Goal: Task Accomplishment & Management: Use online tool/utility

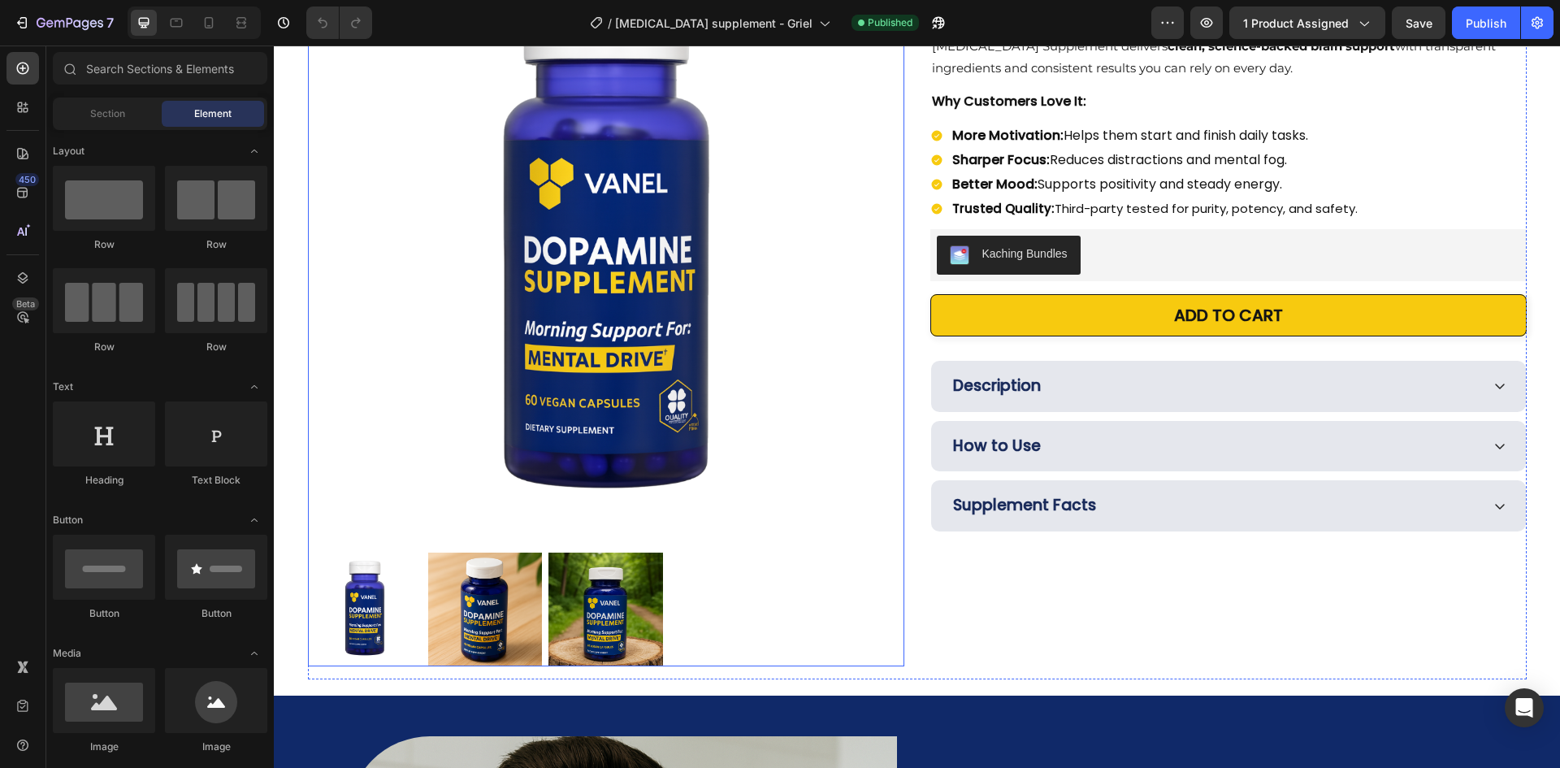
scroll to position [163, 0]
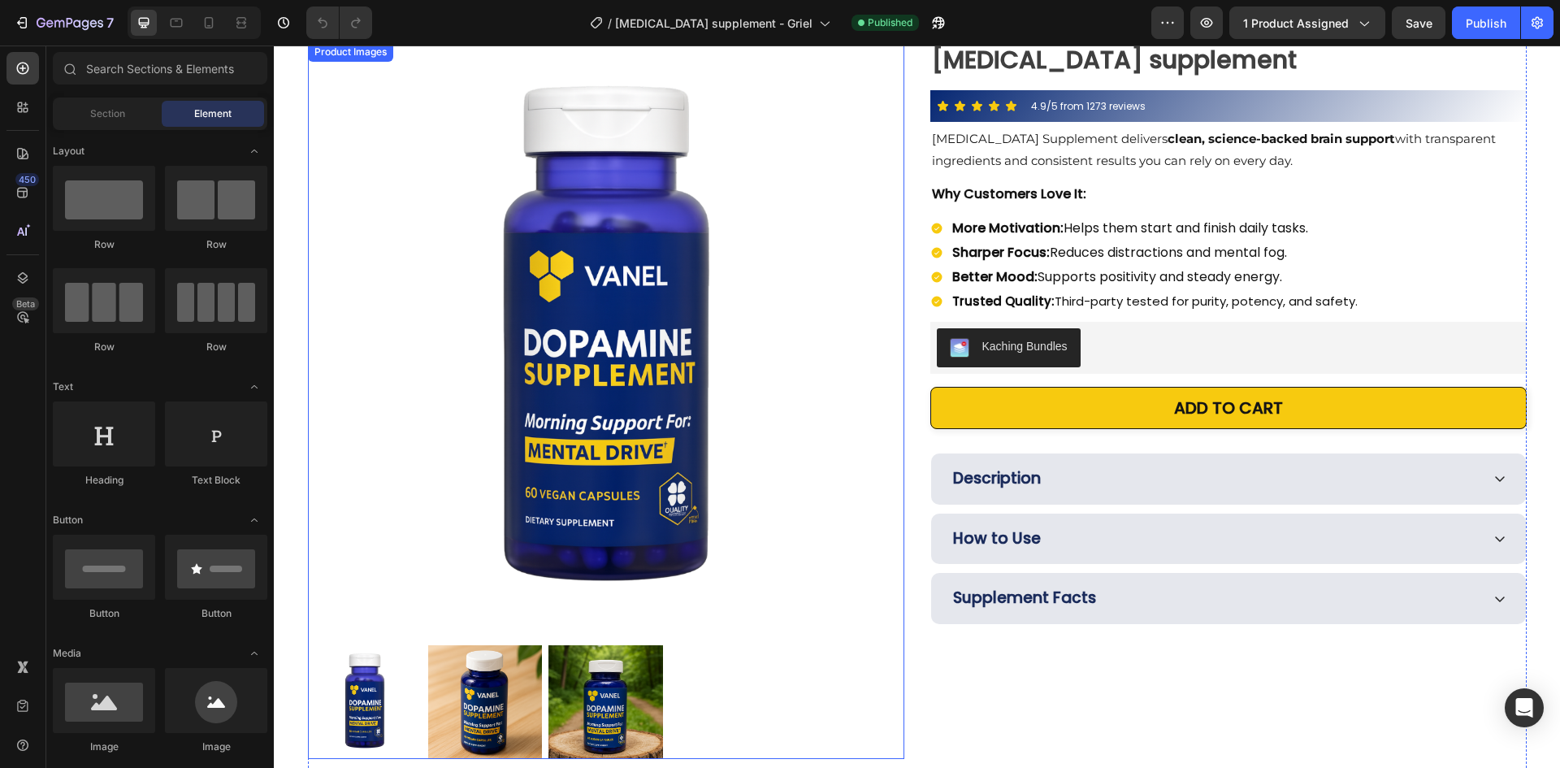
click at [906, 206] on div "Product Images [MEDICAL_DATA] supplement Product Title 4.9/5 from 1273 reviews …" at bounding box center [917, 407] width 1219 height 730
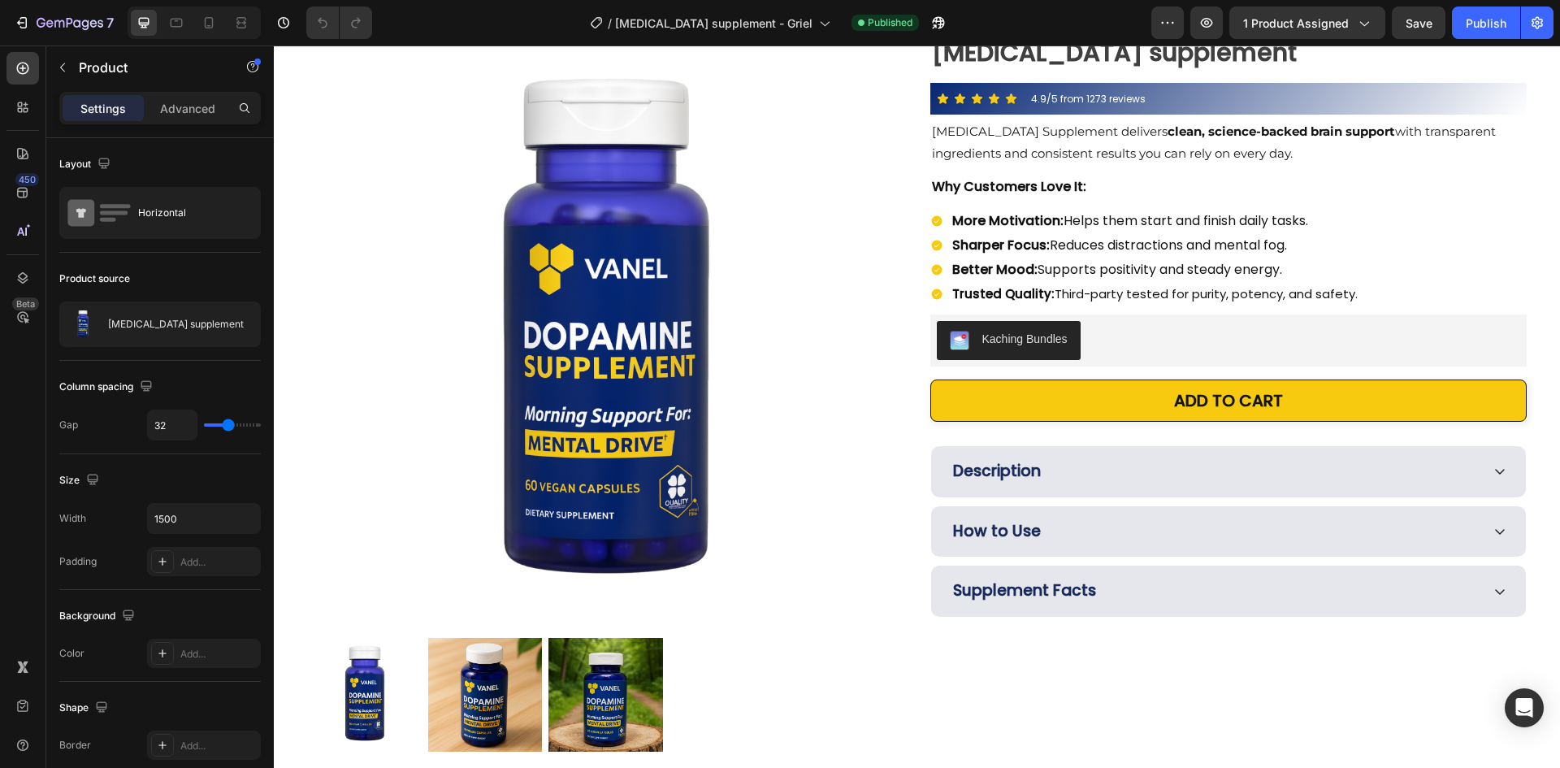
scroll to position [0, 0]
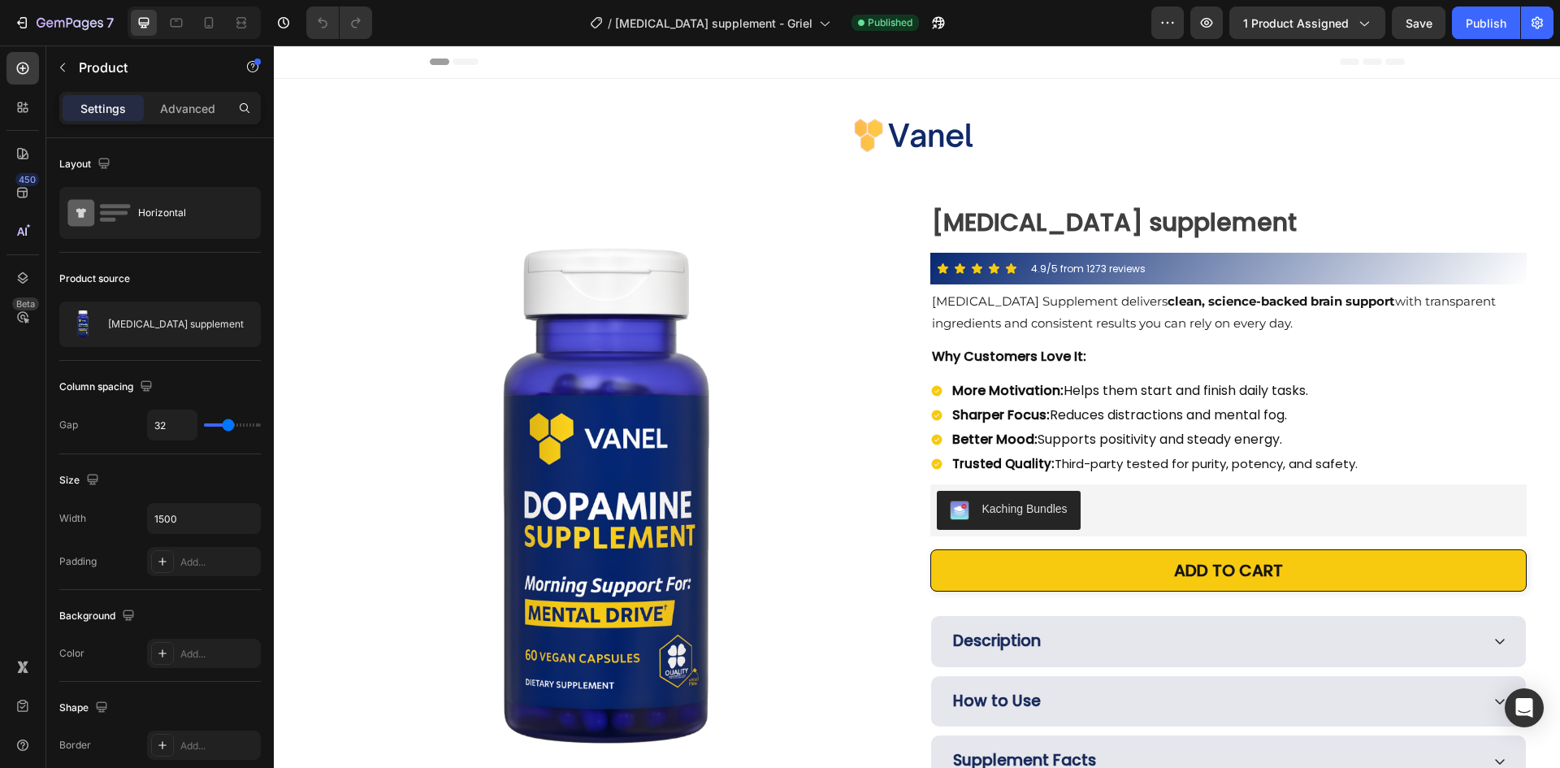
click at [896, 195] on div "Image Row Section 1" at bounding box center [917, 142] width 1286 height 126
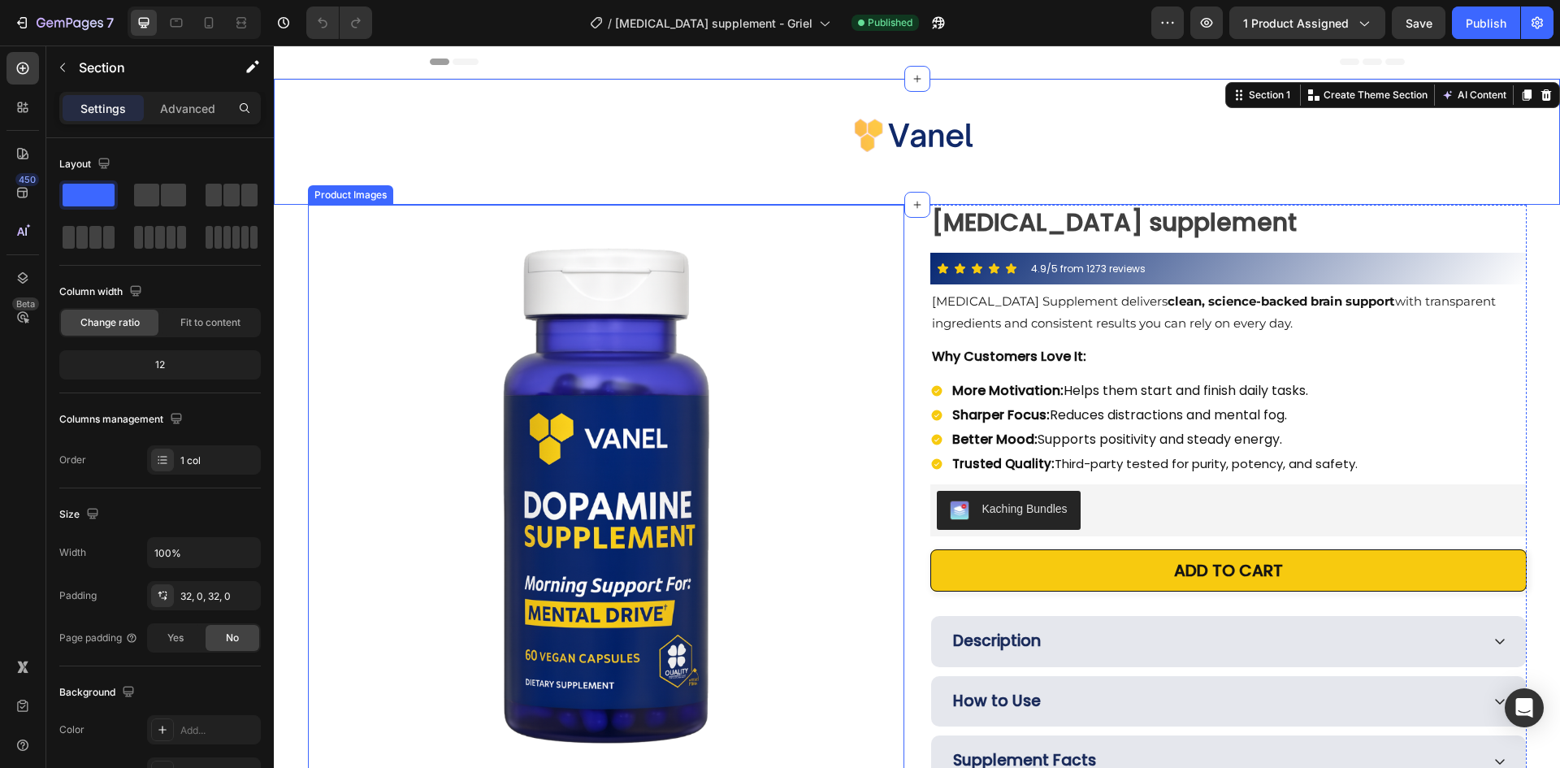
click at [920, 262] on div "Product Images [MEDICAL_DATA] supplement Product Title 4.9/5 from 1273 reviews …" at bounding box center [917, 570] width 1219 height 730
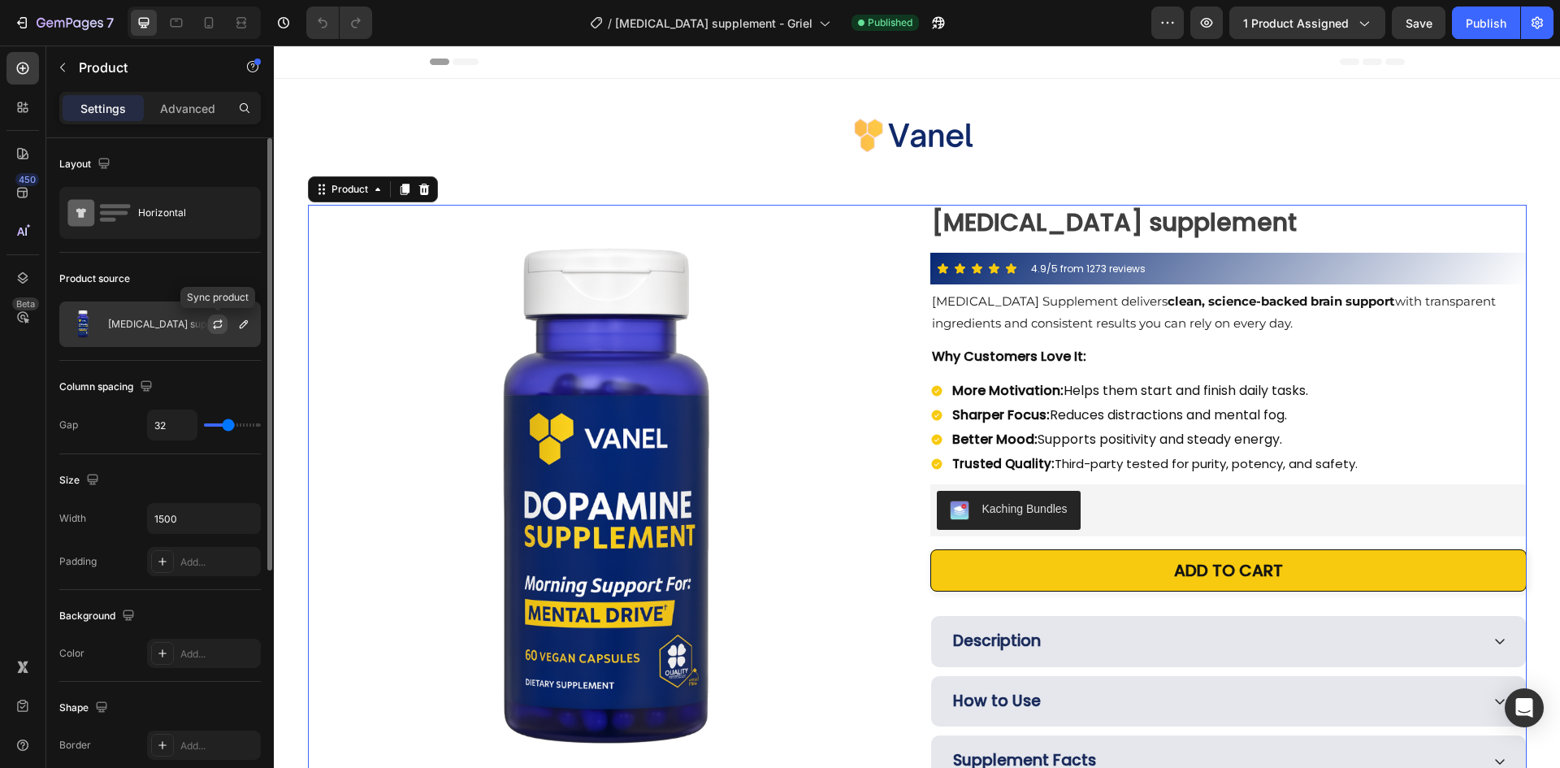
click at [210, 327] on button "button" at bounding box center [218, 324] width 20 height 20
click at [201, 20] on div at bounding box center [194, 23] width 133 height 33
click at [203, 20] on icon at bounding box center [209, 23] width 16 height 16
type input "16"
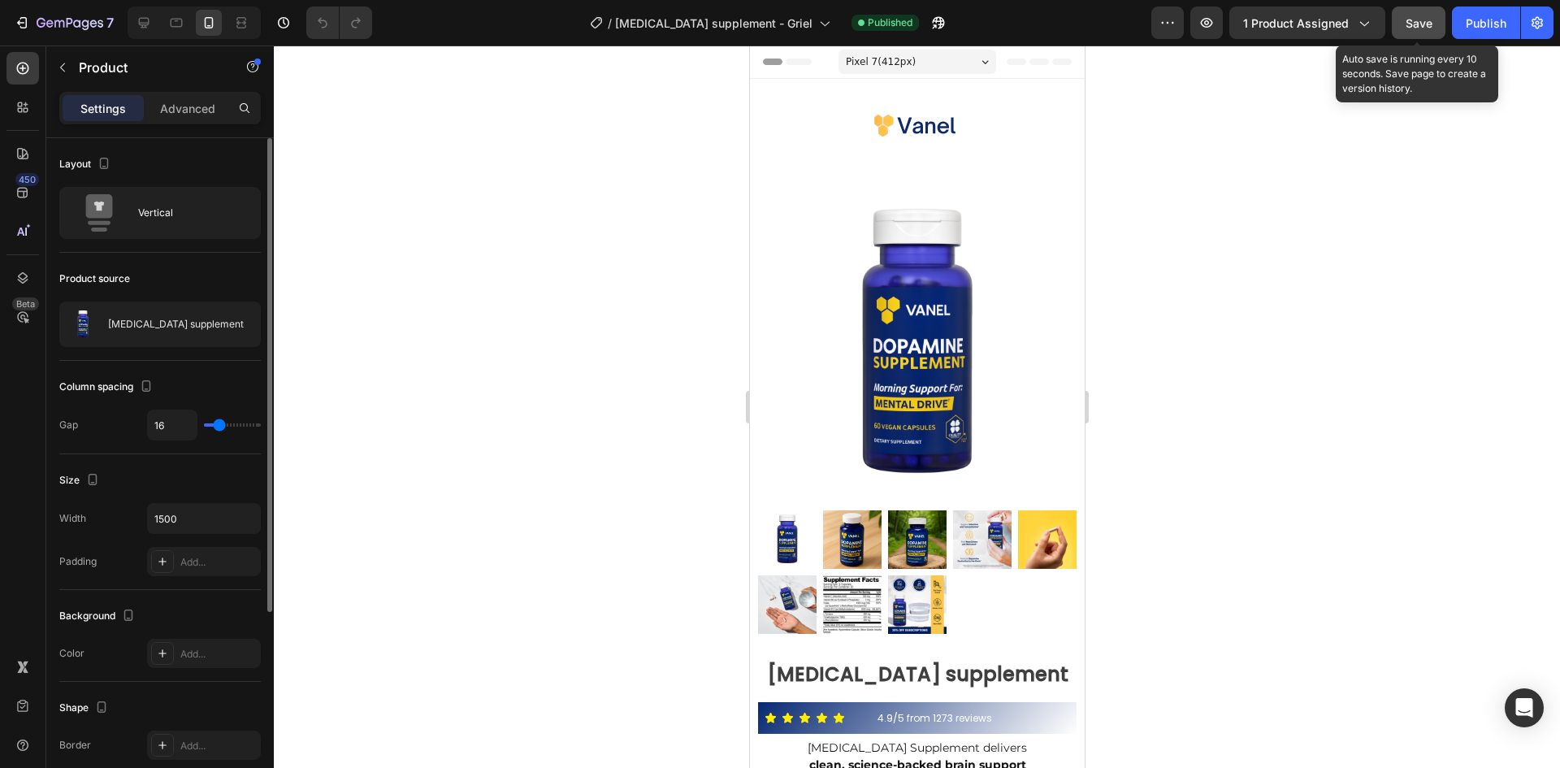
drag, startPoint x: 1423, startPoint y: 26, endPoint x: 1476, endPoint y: 22, distance: 53.0
click at [1424, 26] on span "Save" at bounding box center [1419, 23] width 27 height 14
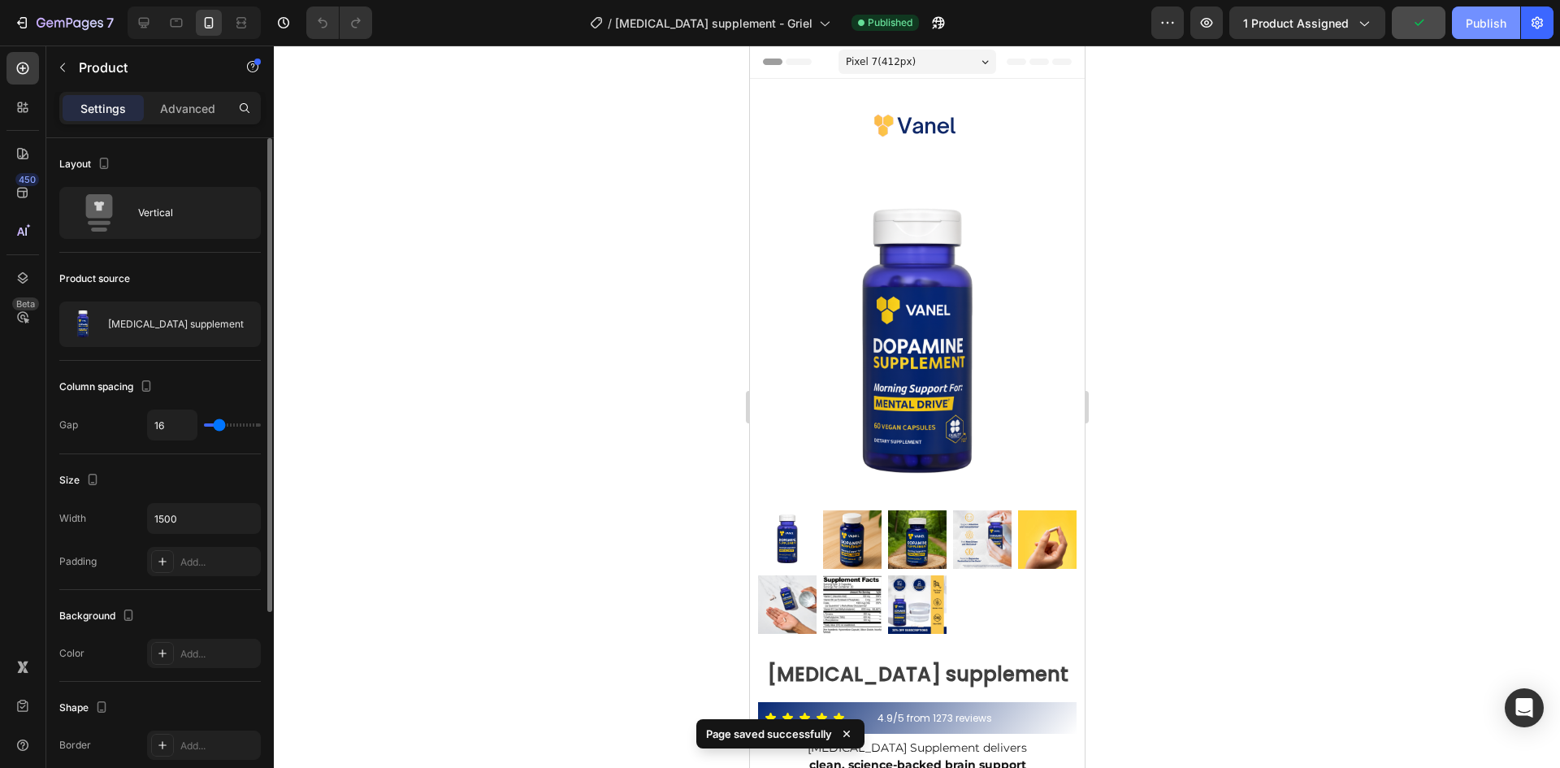
click at [1481, 26] on div "Publish" at bounding box center [1486, 23] width 41 height 17
